Goal: Check status: Check status

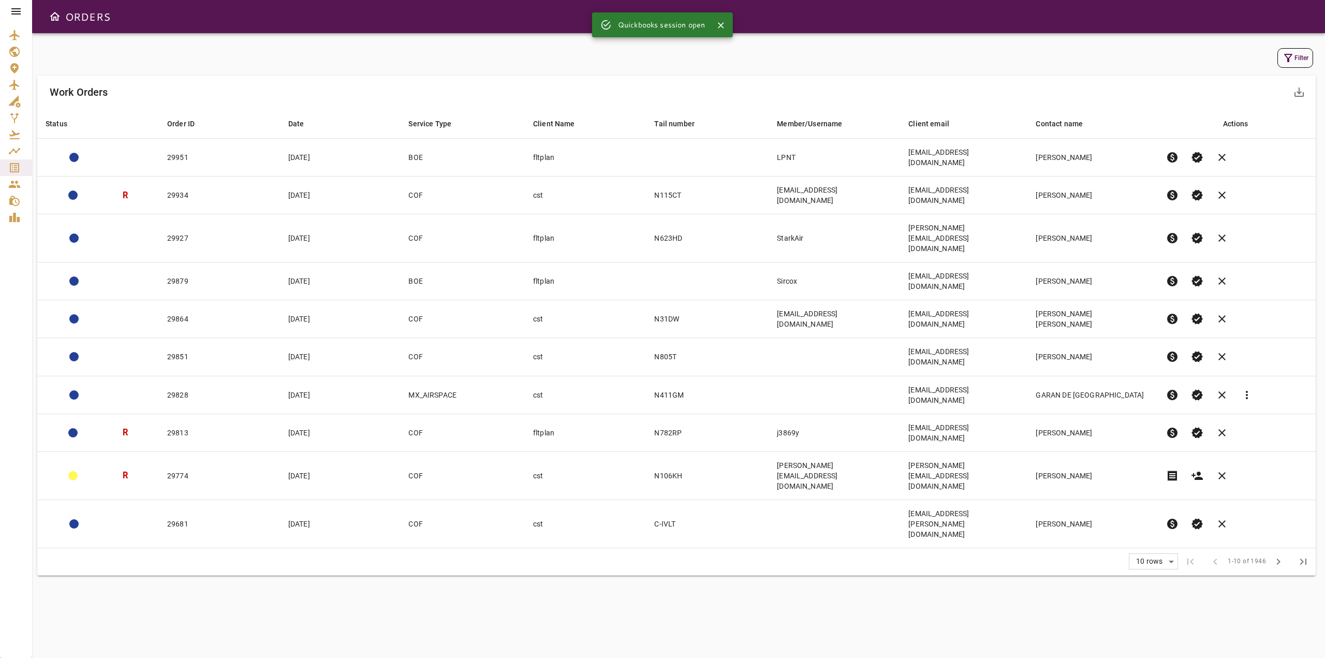
click at [17, 9] on icon at bounding box center [15, 11] width 9 height 6
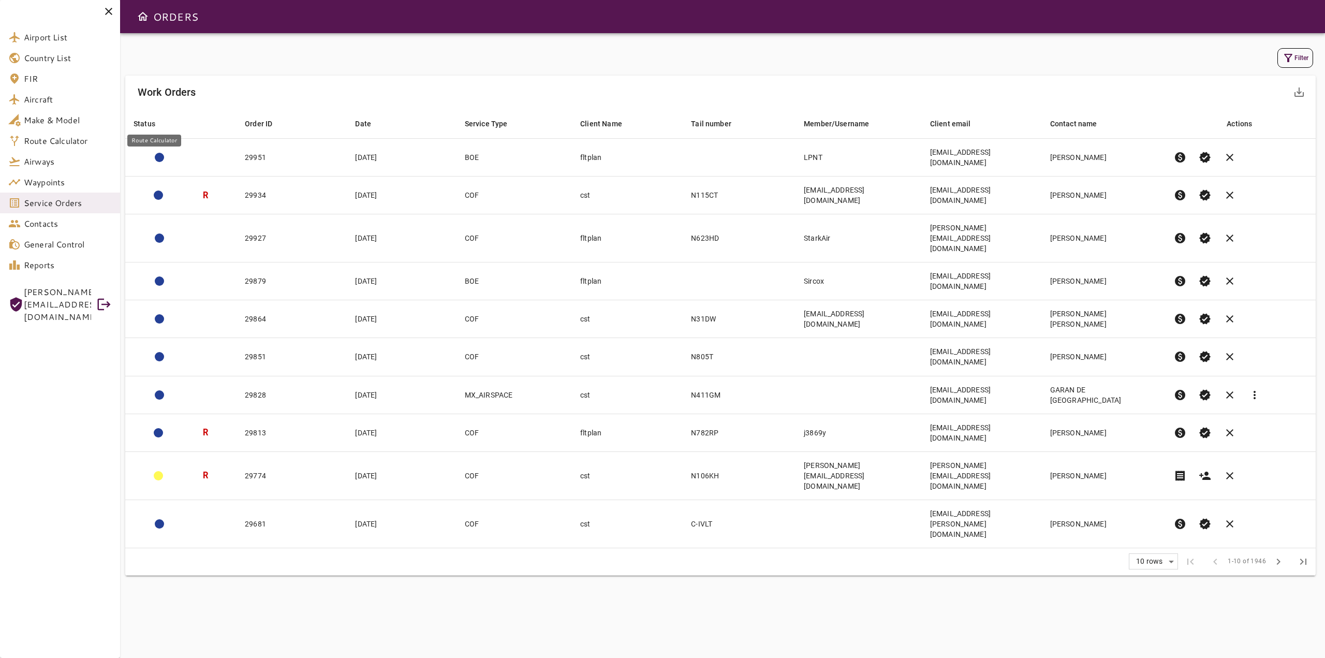
click at [63, 146] on span "Route Calculator" at bounding box center [68, 141] width 88 height 12
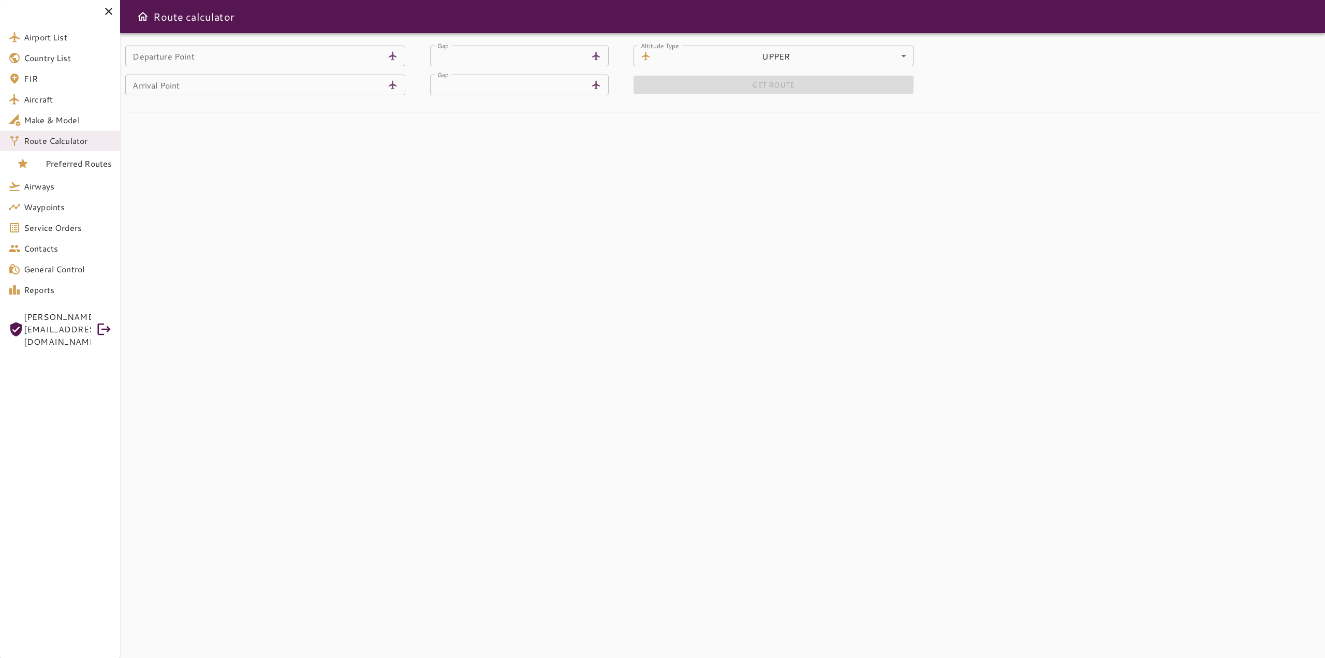
click at [273, 65] on input "Departure Point" at bounding box center [254, 56] width 258 height 21
type input "****"
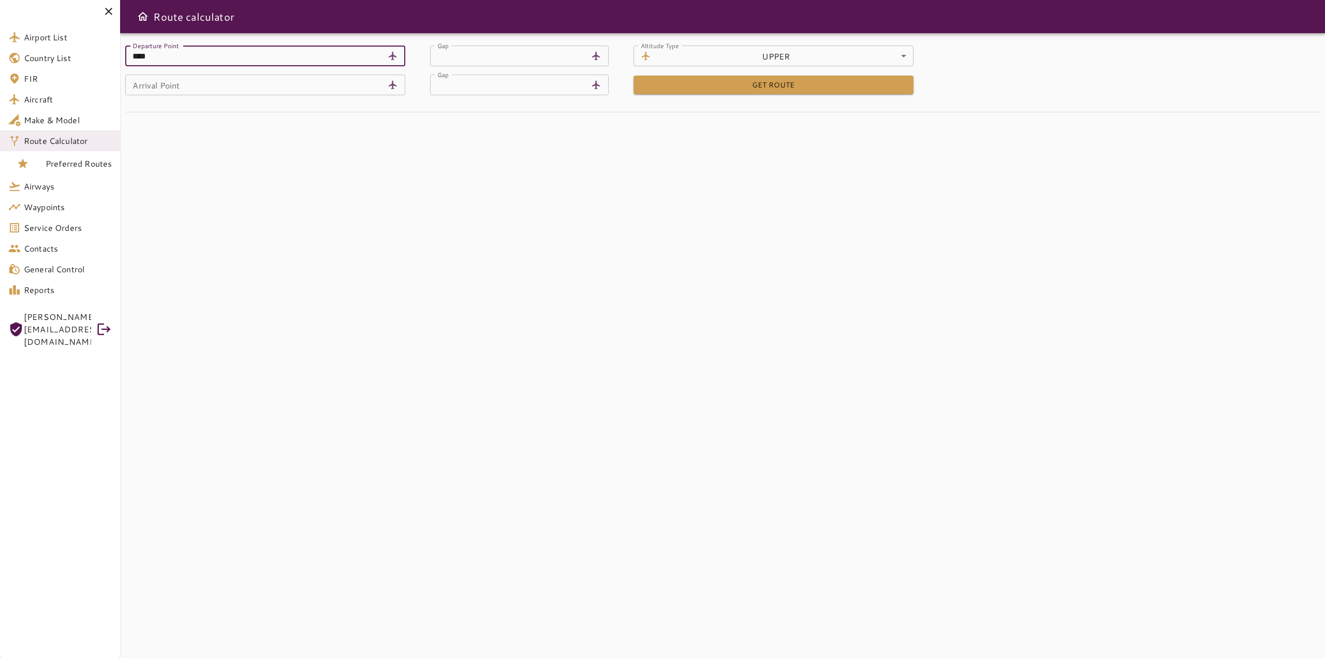
click at [257, 93] on input "Arrival Point" at bounding box center [254, 85] width 258 height 21
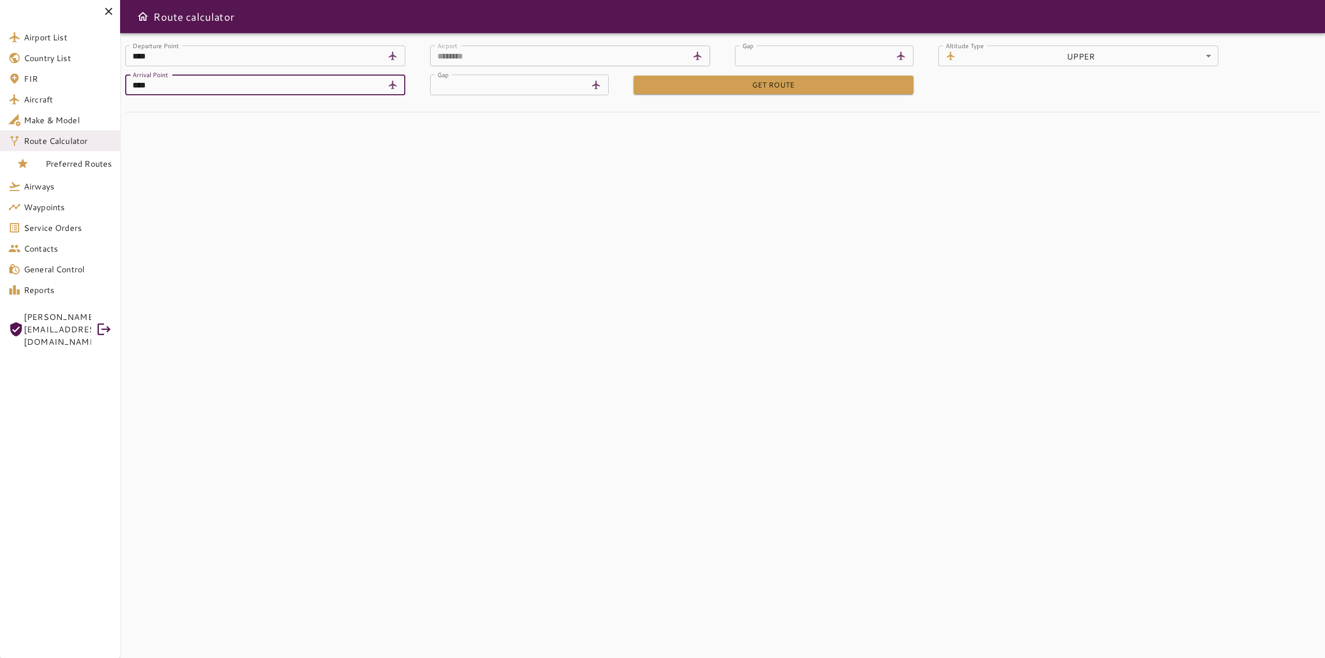
type input "****"
click at [277, 161] on div "Departure Point **** [GEOGRAPHIC_DATA] ******** Airport Gap ** Gap Altitude Typ…" at bounding box center [722, 345] width 1204 height 624
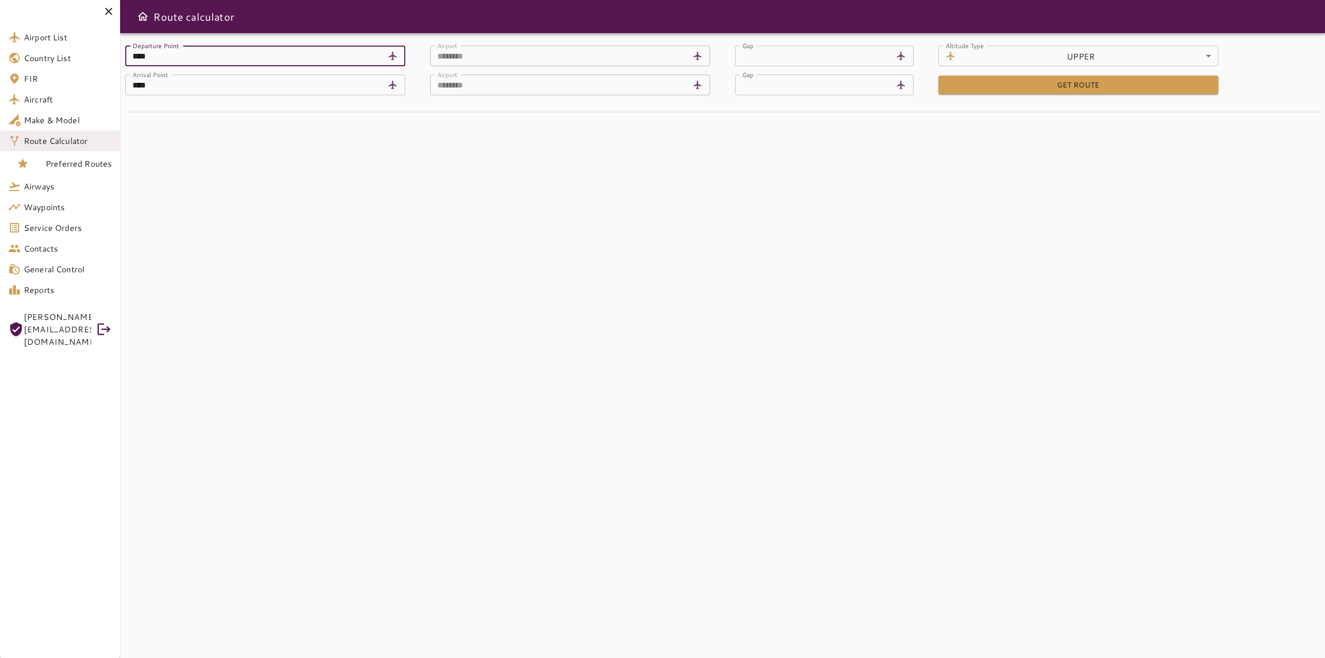
type input "****"
click at [290, 176] on div "Departure Point **** [GEOGRAPHIC_DATA] ******** Airport Gap ** Gap Altitude Typ…" at bounding box center [722, 345] width 1204 height 624
type input "**********"
click at [1072, 97] on form "**********" at bounding box center [722, 87] width 1194 height 83
click at [1073, 88] on button "GET ROUTE" at bounding box center [1078, 85] width 280 height 19
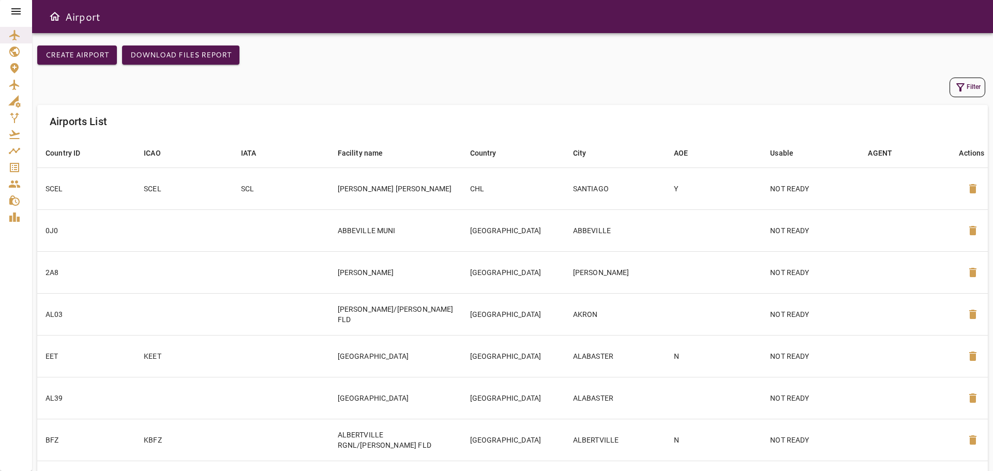
click at [14, 10] on icon at bounding box center [16, 11] width 12 height 12
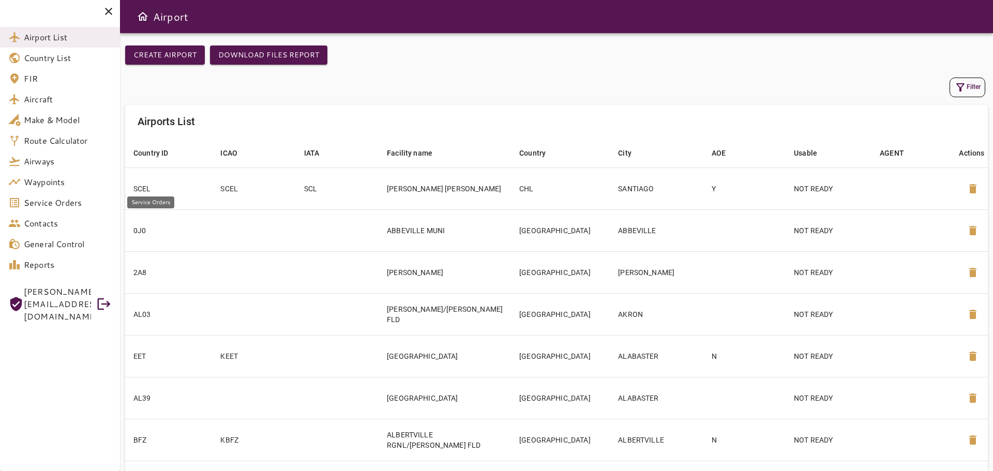
click at [61, 204] on span "Service Orders" at bounding box center [68, 203] width 88 height 12
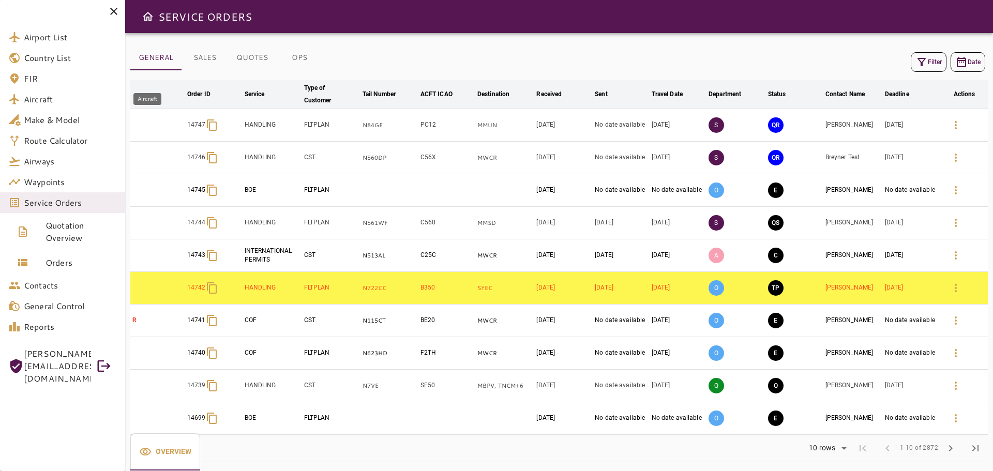
click at [47, 97] on span "Aircraft" at bounding box center [70, 99] width 93 height 12
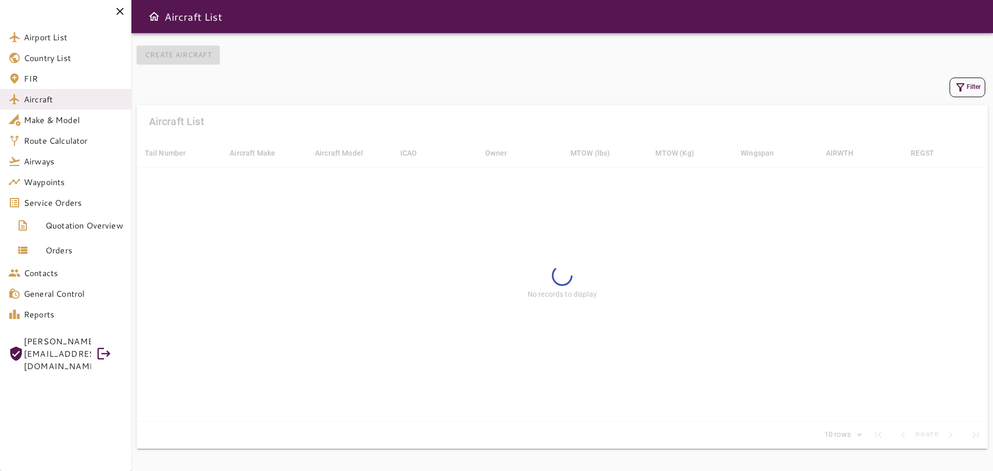
click at [967, 89] on button "Filter" at bounding box center [968, 88] width 36 height 20
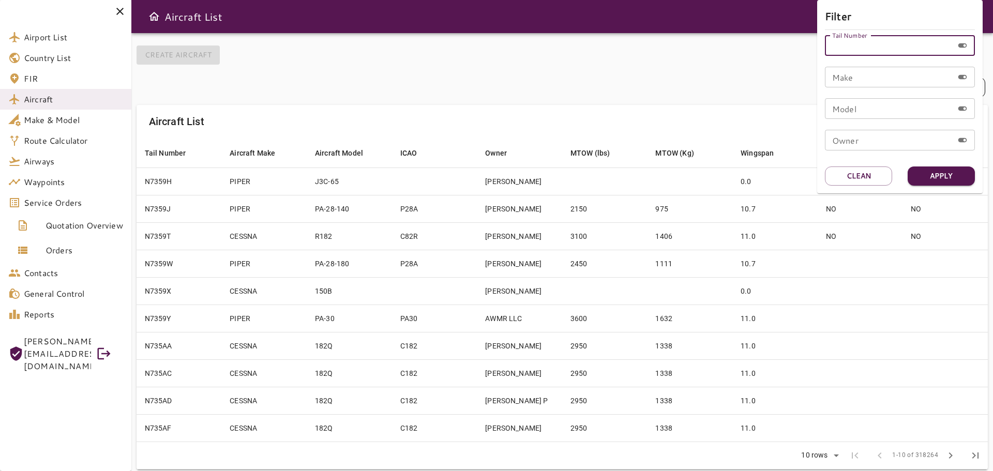
click at [865, 48] on input "Tail Number" at bounding box center [889, 45] width 128 height 21
type input "*****"
click at [948, 176] on button "Apply" at bounding box center [941, 176] width 67 height 19
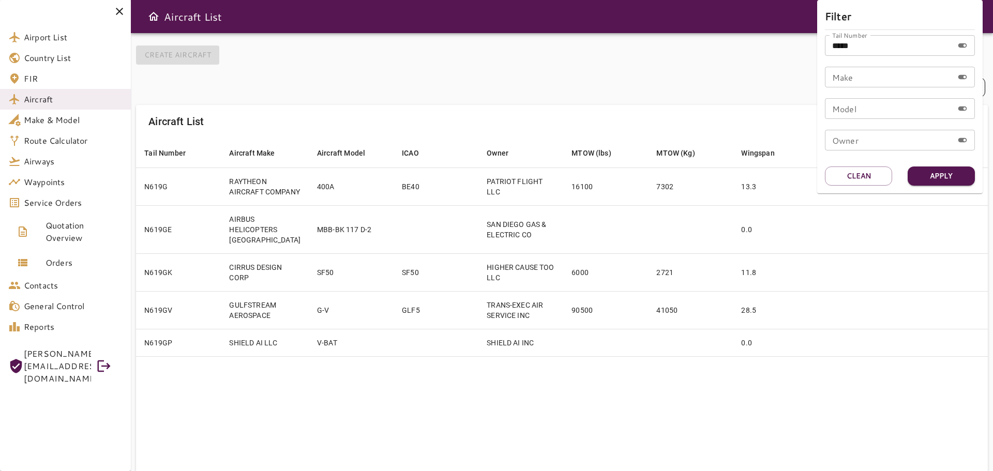
click at [614, 390] on div at bounding box center [496, 235] width 993 height 471
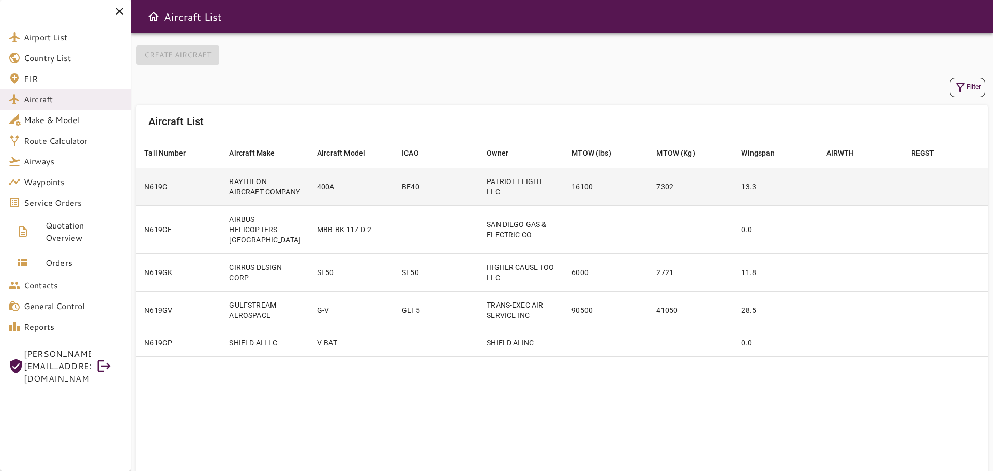
click at [195, 194] on td "N619G" at bounding box center [178, 187] width 85 height 38
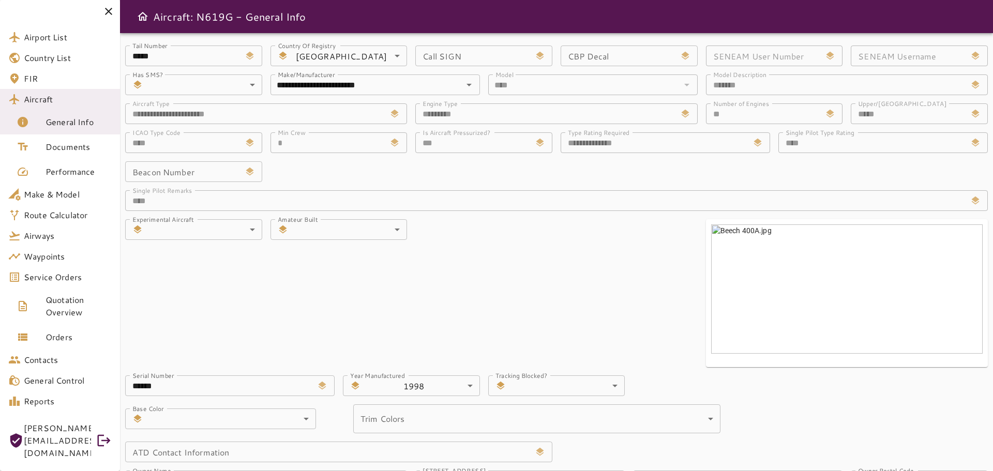
click at [110, 13] on icon at bounding box center [108, 11] width 7 height 7
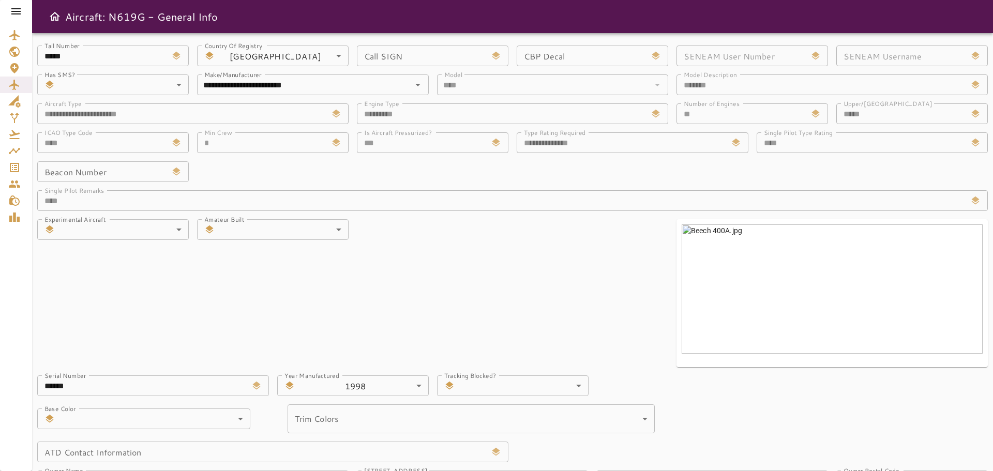
click at [17, 12] on icon at bounding box center [16, 11] width 12 height 12
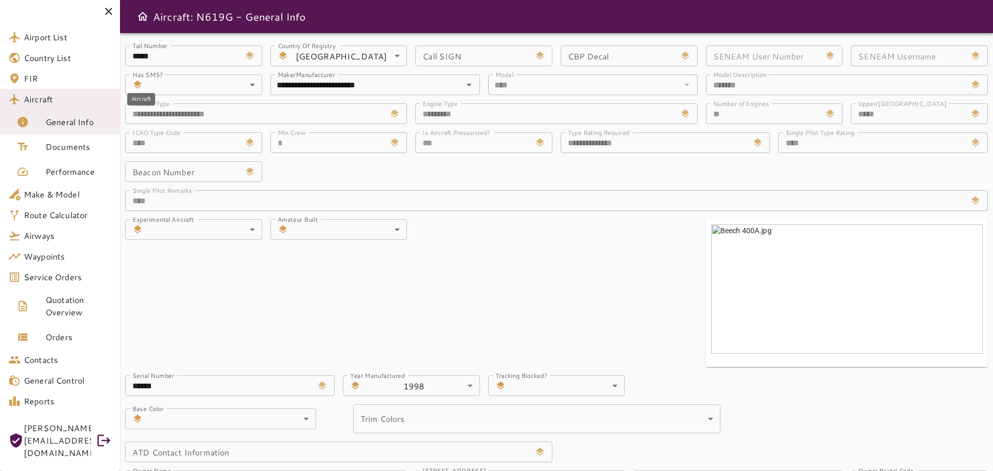
click at [53, 100] on span "Aircraft" at bounding box center [68, 99] width 88 height 12
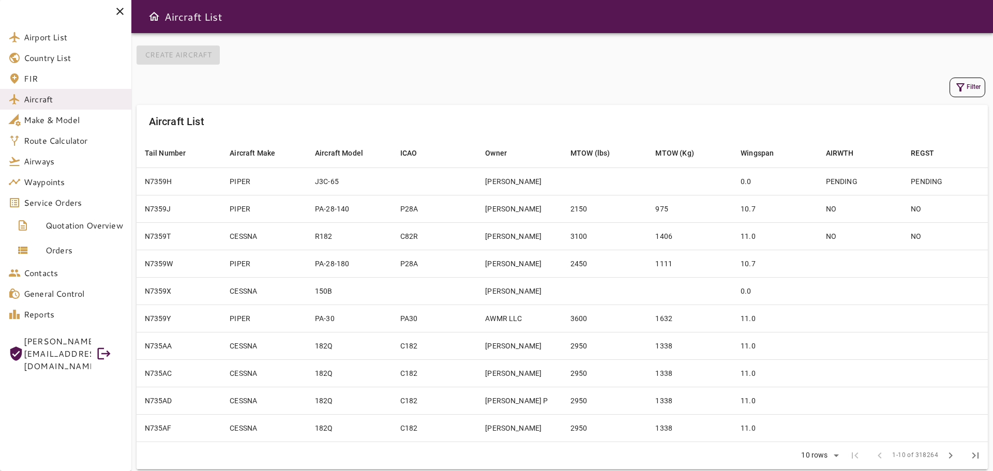
click at [115, 13] on icon at bounding box center [120, 11] width 12 height 12
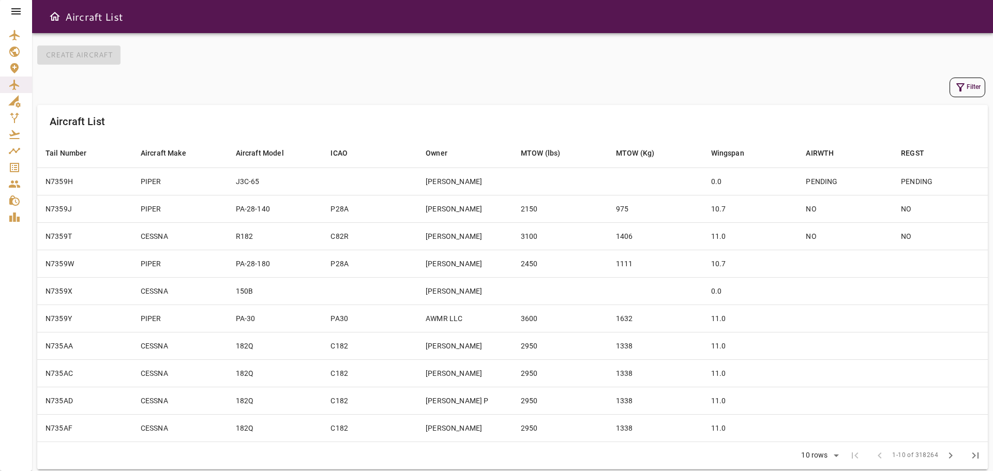
click at [14, 15] on icon at bounding box center [16, 11] width 12 height 12
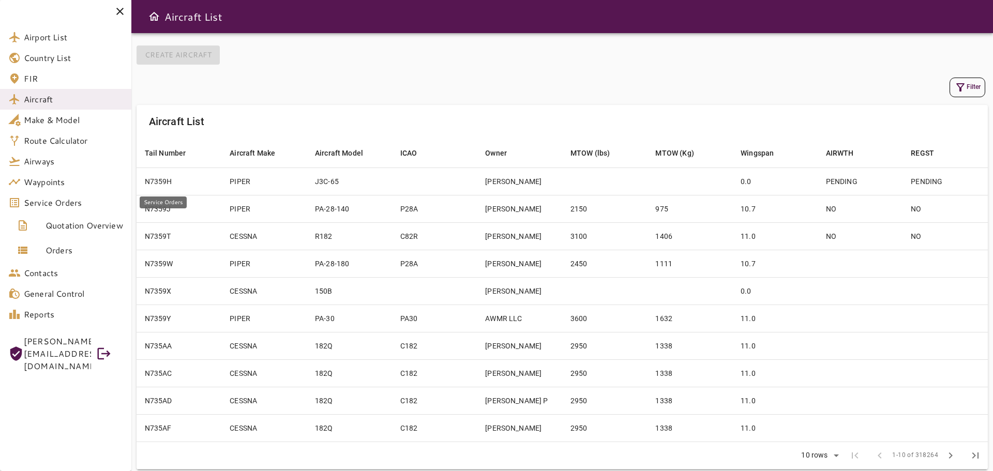
click at [64, 204] on span "Service Orders" at bounding box center [73, 203] width 99 height 12
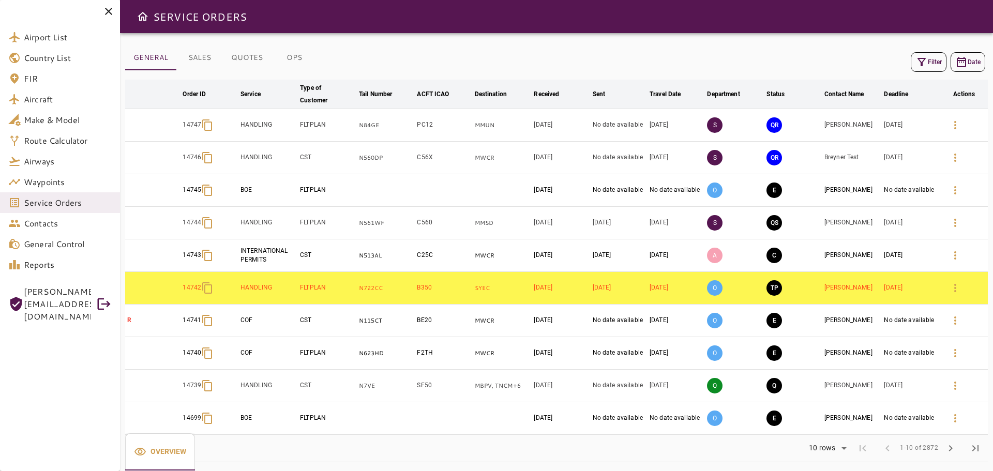
click at [112, 8] on icon at bounding box center [108, 11] width 12 height 12
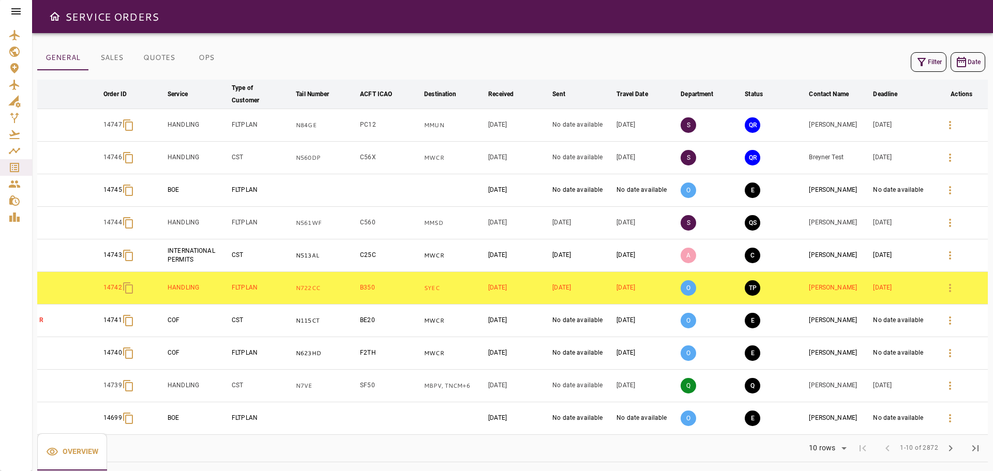
click at [11, 12] on icon at bounding box center [16, 11] width 12 height 12
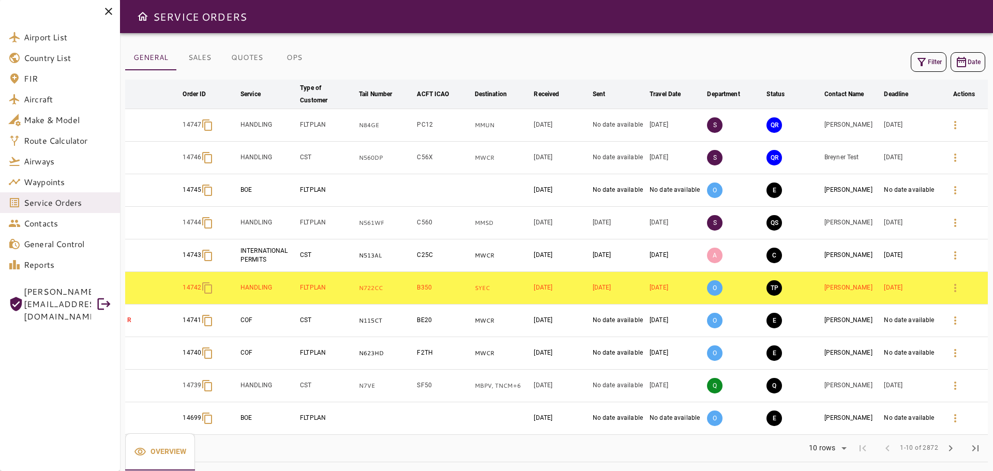
click at [109, 12] on icon at bounding box center [108, 11] width 12 height 12
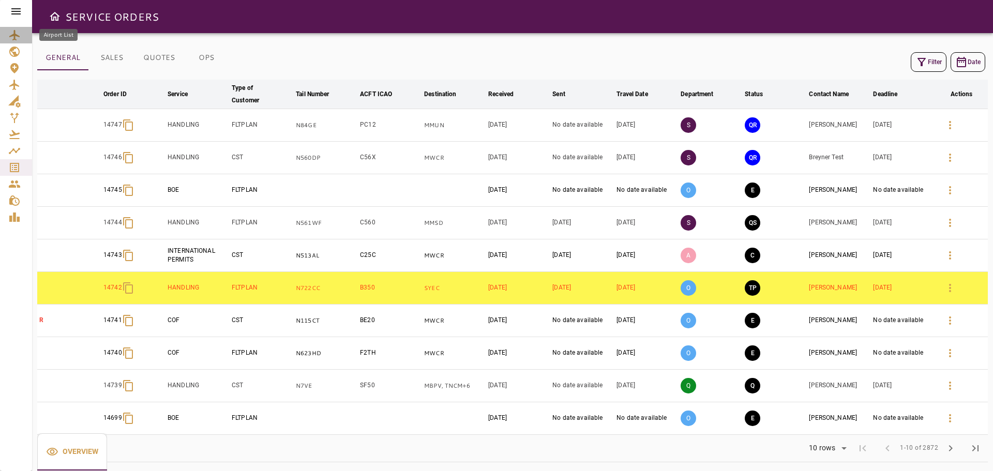
click at [15, 37] on icon "Airport List" at bounding box center [14, 35] width 10 height 10
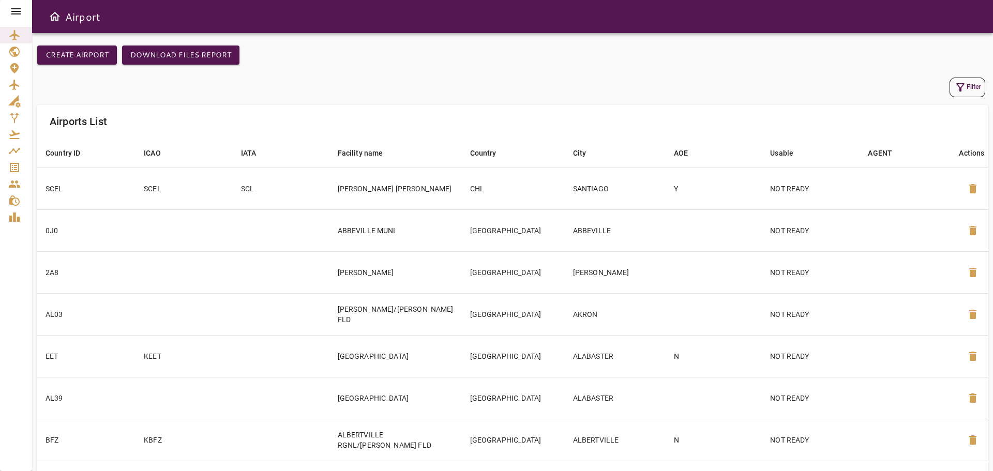
click at [964, 90] on icon "button" at bounding box center [961, 87] width 12 height 12
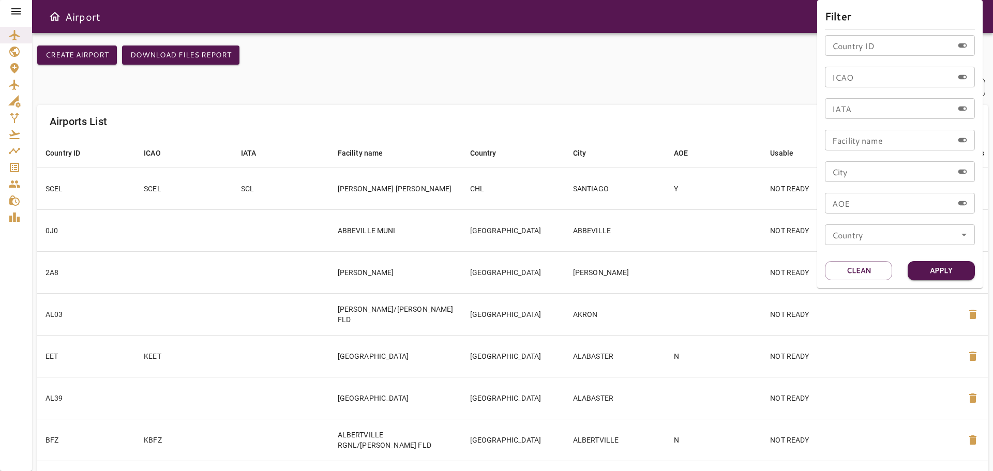
click at [24, 13] on div at bounding box center [496, 235] width 993 height 471
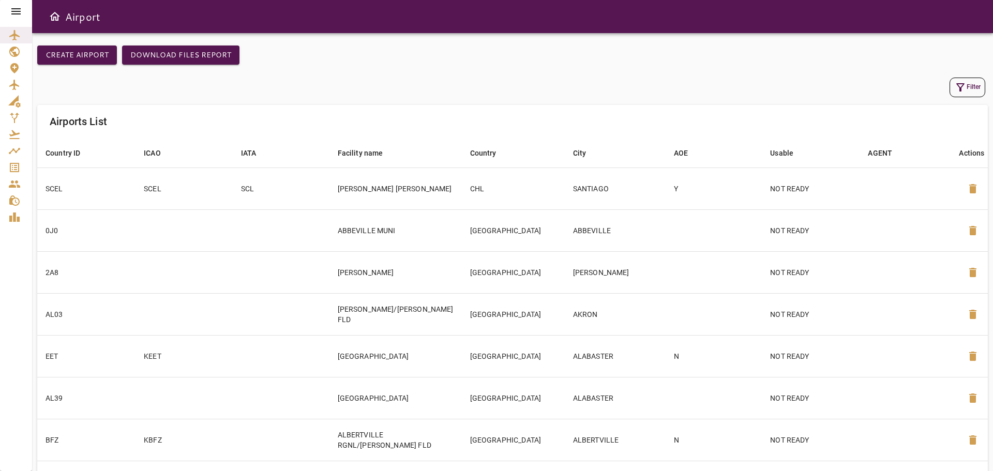
click at [16, 11] on icon at bounding box center [15, 11] width 9 height 6
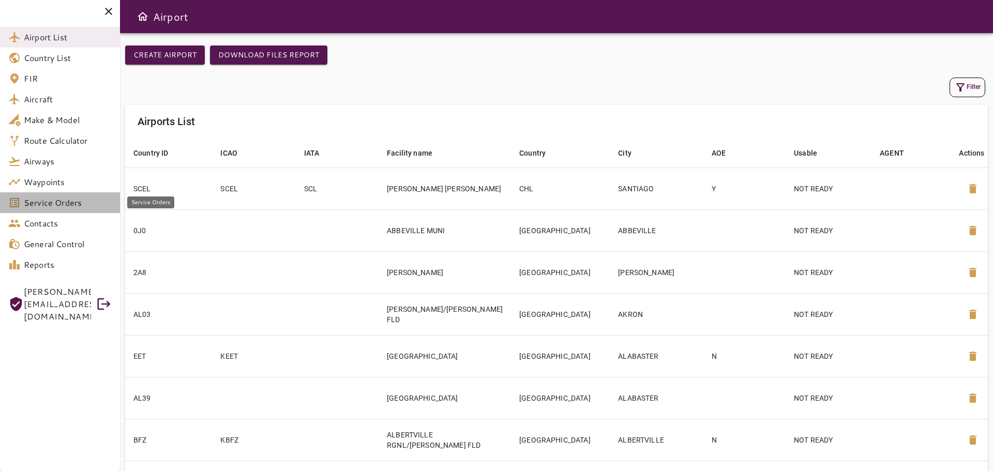
click at [63, 204] on span "Service Orders" at bounding box center [68, 203] width 88 height 12
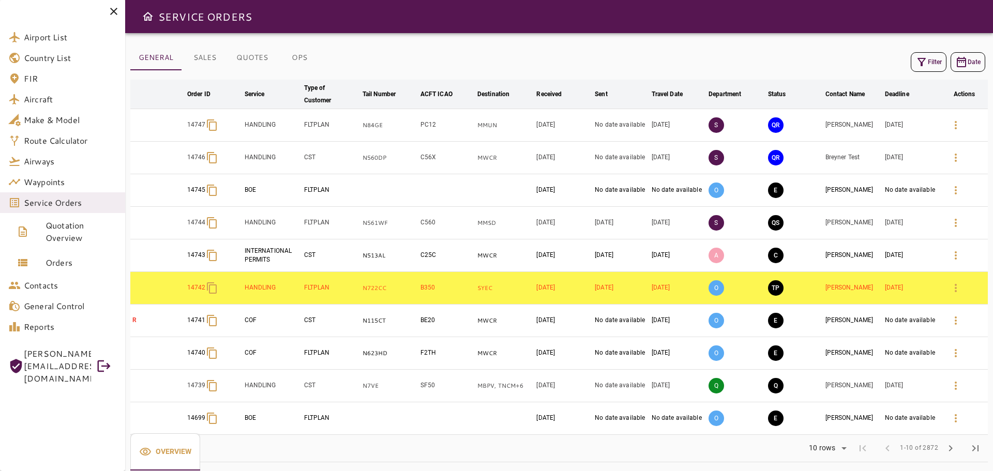
click at [929, 61] on button "Filter" at bounding box center [929, 62] width 36 height 20
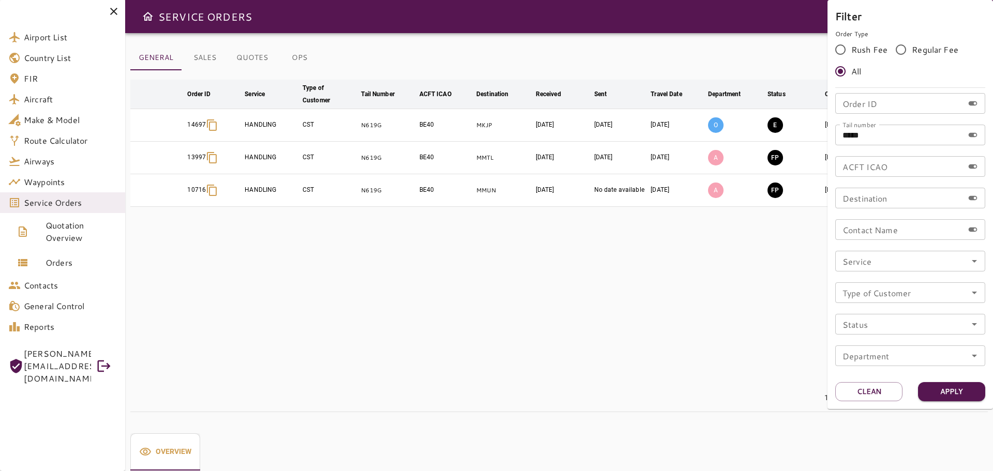
click at [696, 347] on div at bounding box center [496, 235] width 993 height 471
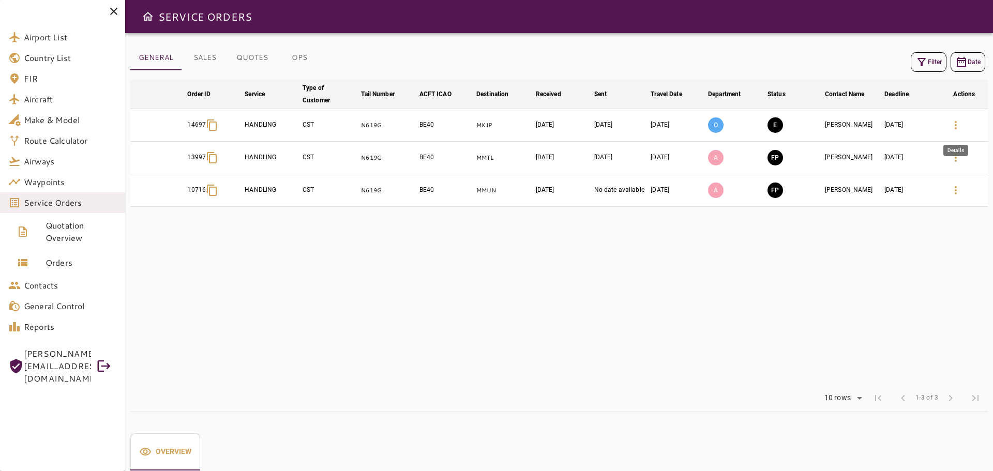
click at [956, 128] on icon "button" at bounding box center [956, 125] width 2 height 8
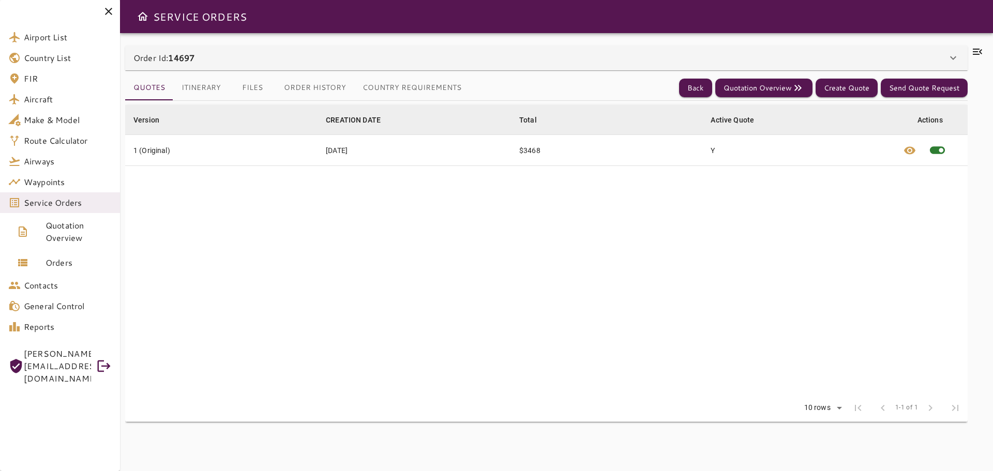
click at [977, 51] on icon at bounding box center [977, 52] width 9 height 6
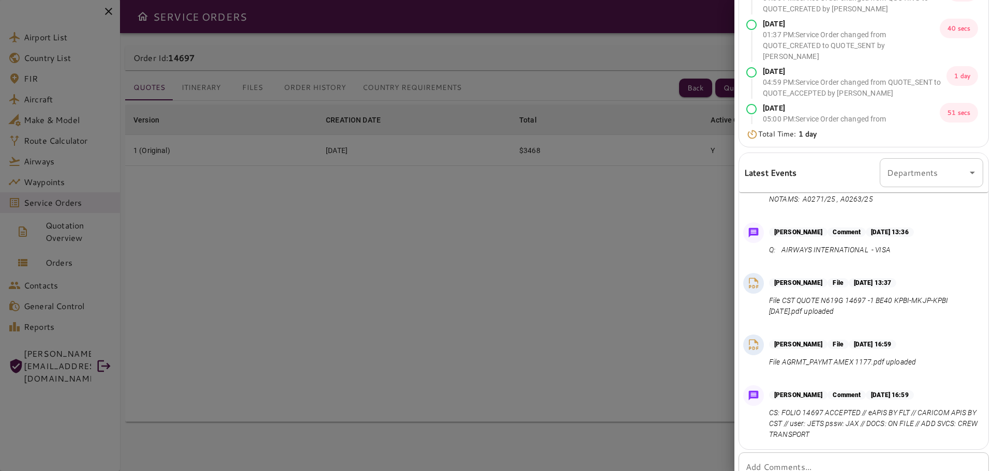
scroll to position [191, 0]
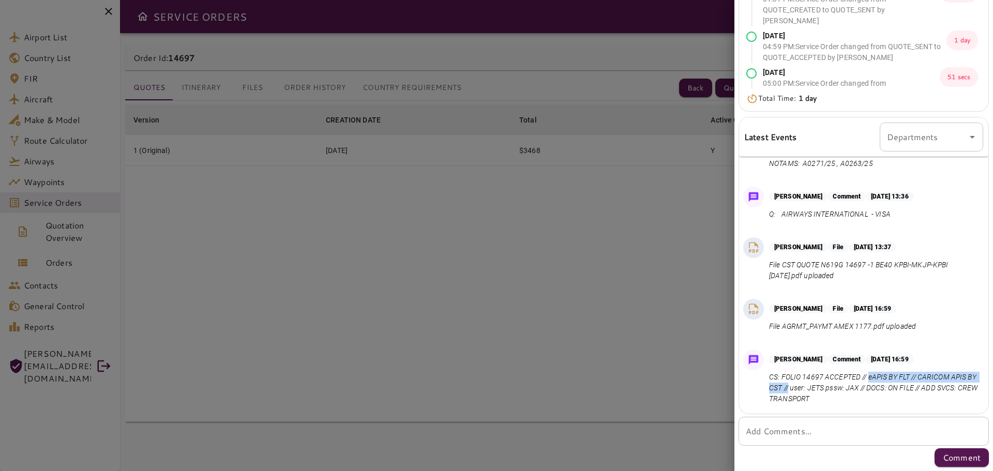
drag, startPoint x: 869, startPoint y: 377, endPoint x: 816, endPoint y: 391, distance: 54.6
click at [816, 391] on p "CS: FOLIO 14697 ACCEPTED // eAPIS BY FLT // CARICOM APIS BY CST // user: JETS p…" at bounding box center [874, 388] width 210 height 33
copy p "eAPIS BY FLT // CARICOM APIS BY CST //"
